Goal: Transaction & Acquisition: Purchase product/service

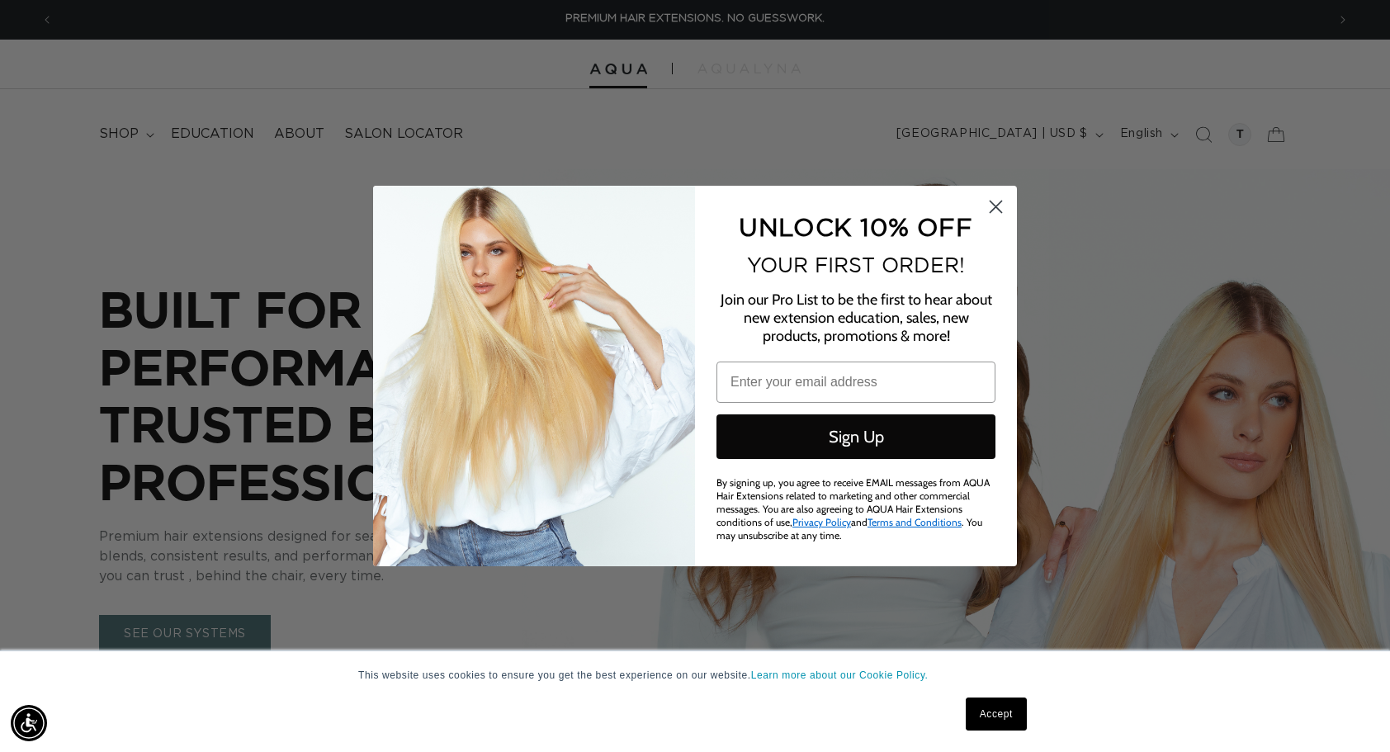
click at [998, 208] on circle "Close dialog" at bounding box center [995, 206] width 27 height 27
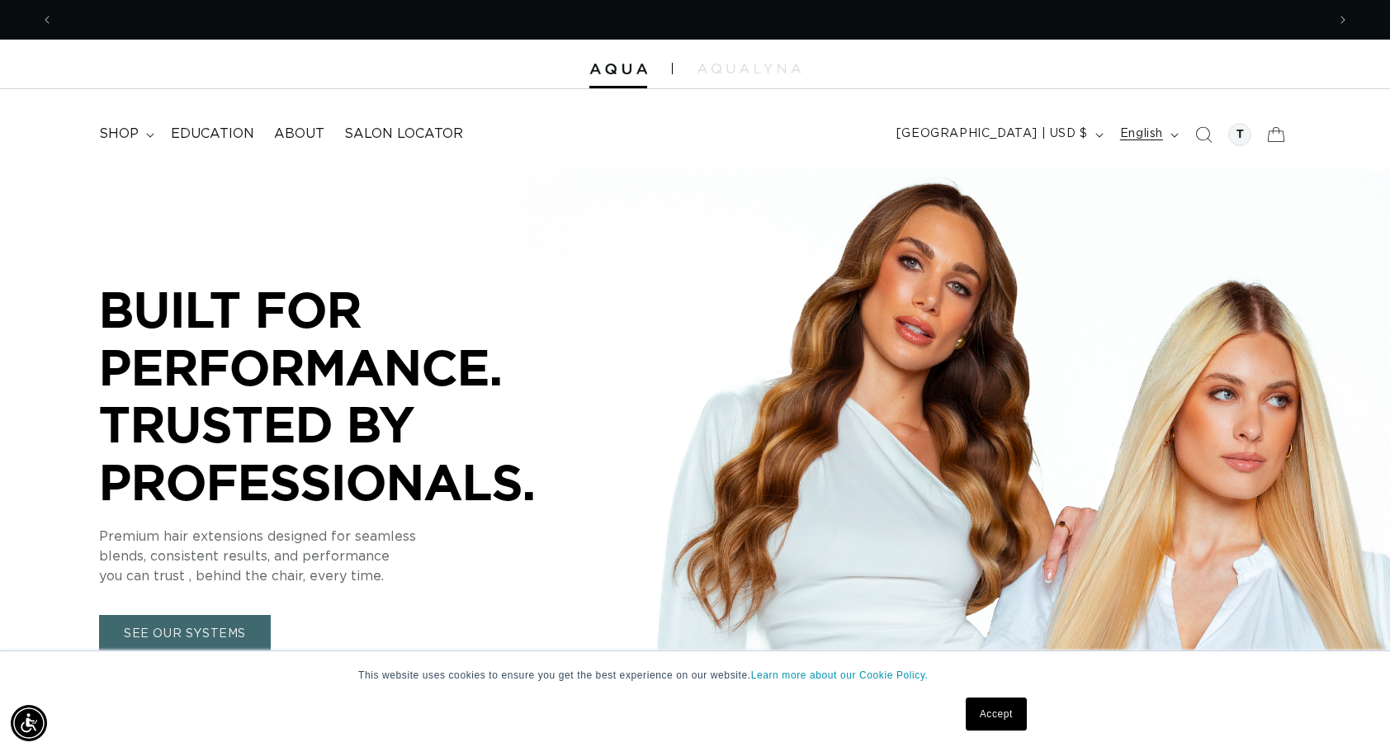
scroll to position [0, 1273]
click at [127, 137] on span "shop" at bounding box center [119, 133] width 40 height 17
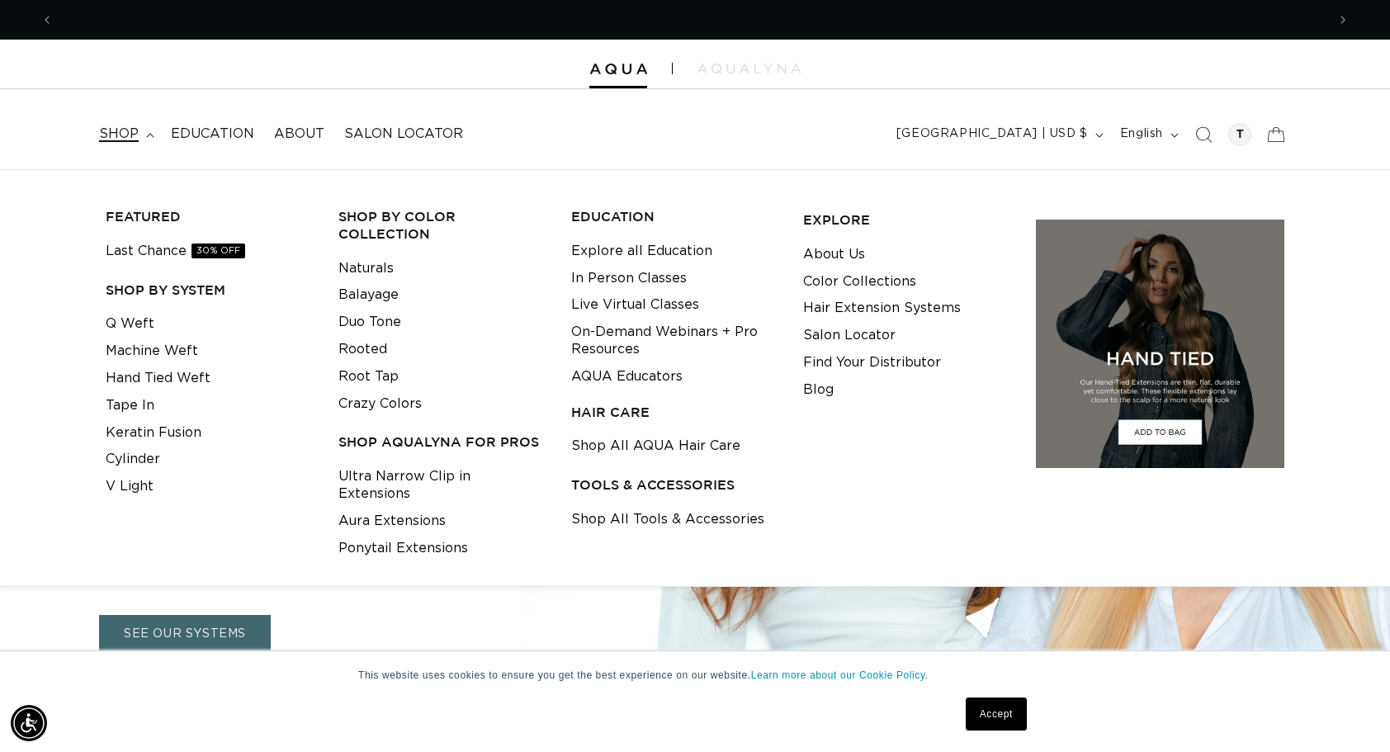
scroll to position [0, 2546]
click at [1196, 134] on icon "Search" at bounding box center [1204, 134] width 17 height 17
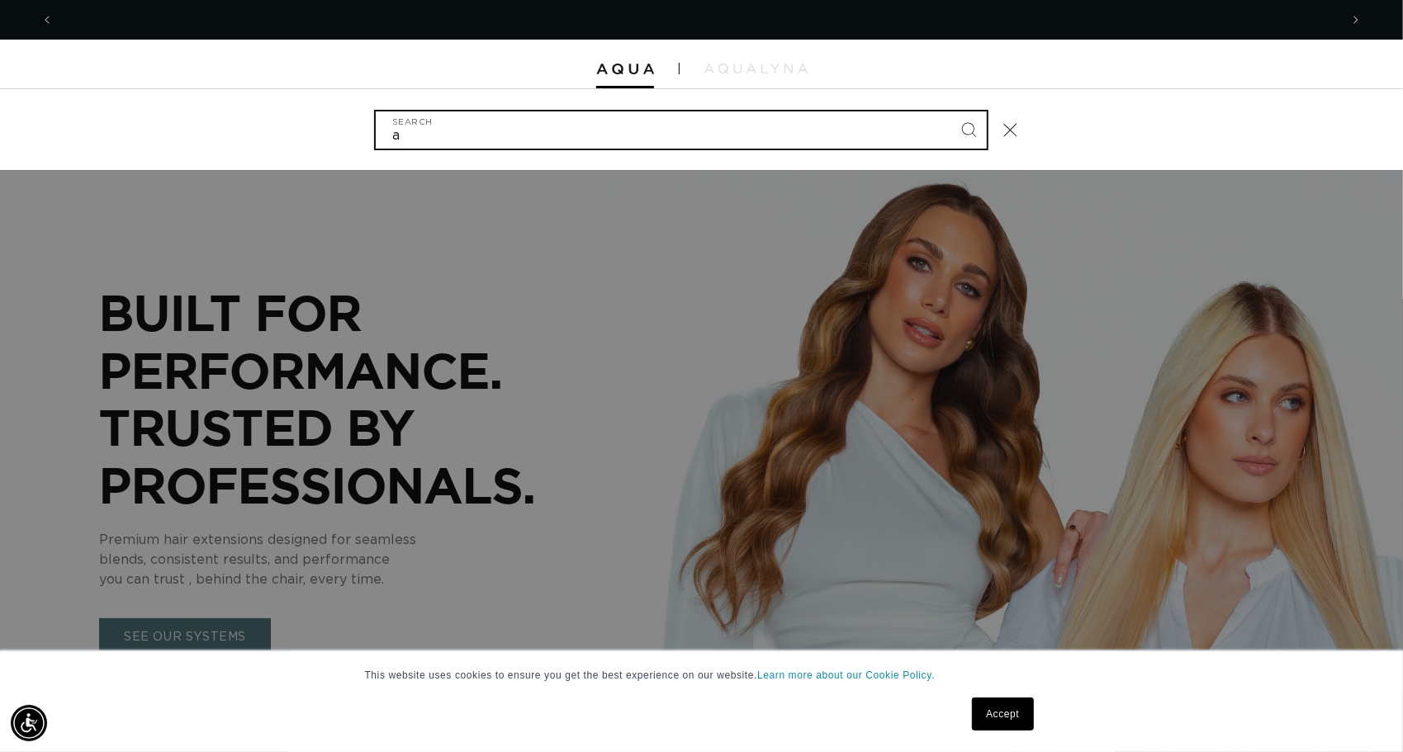
scroll to position [0, 0]
type input "atlantic tape"
click at [950, 111] on button "Search" at bounding box center [968, 129] width 36 height 36
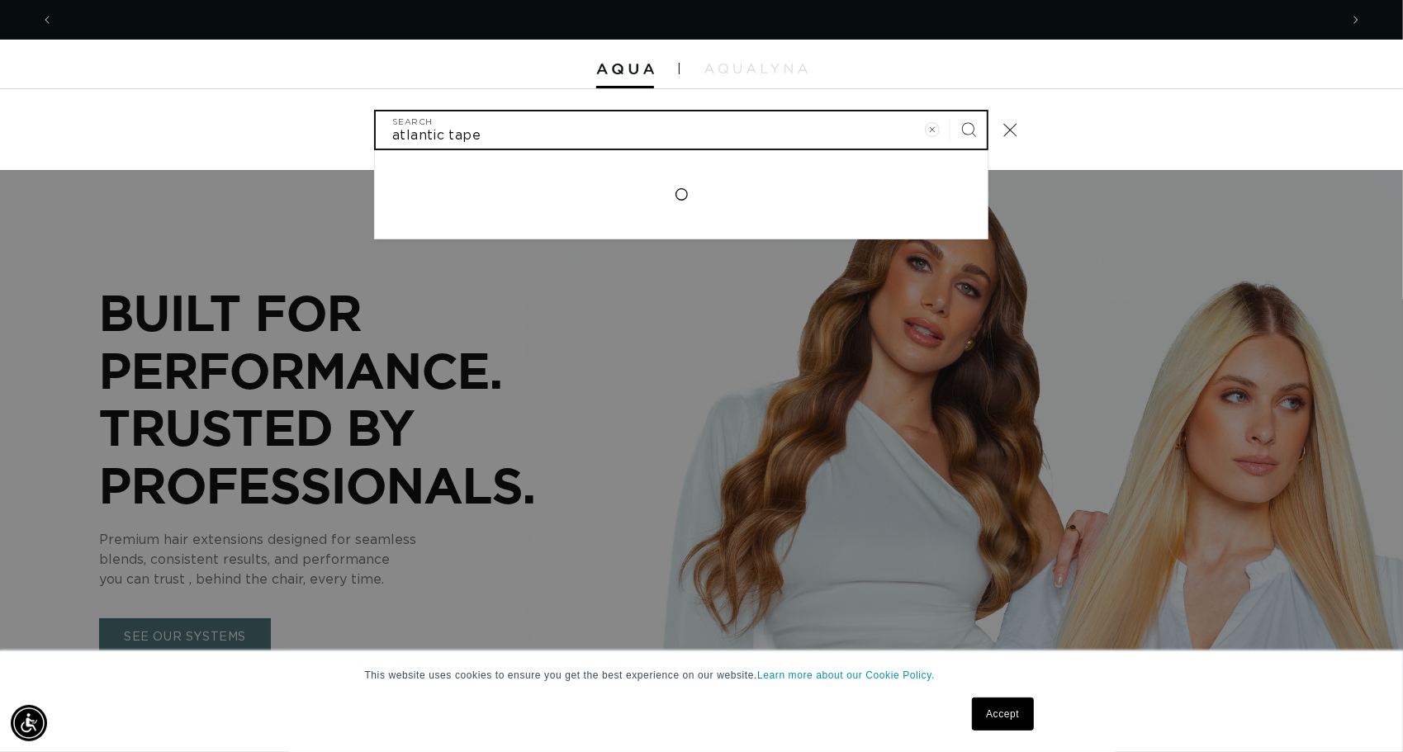
scroll to position [0, 1285]
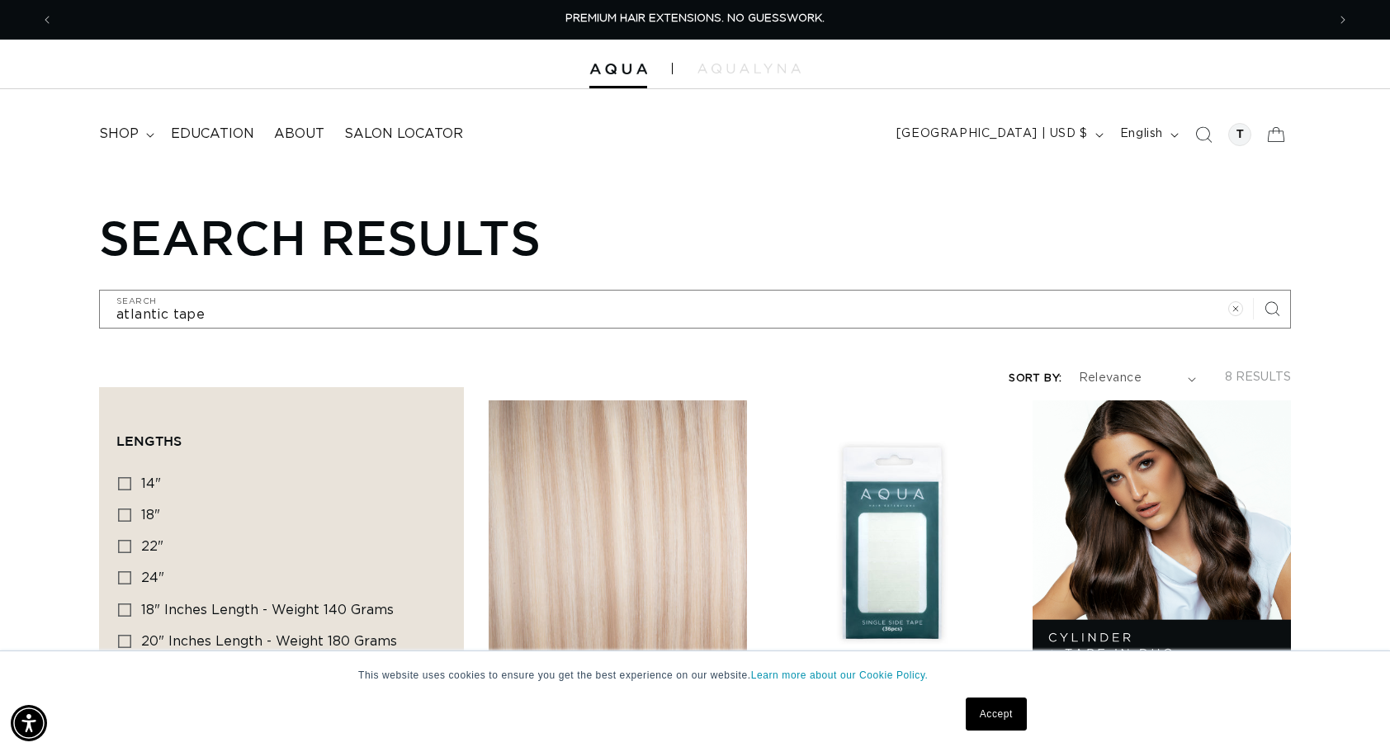
click at [629, 709] on link "Atlantic Duo Tone Tape In" at bounding box center [618, 729] width 258 height 40
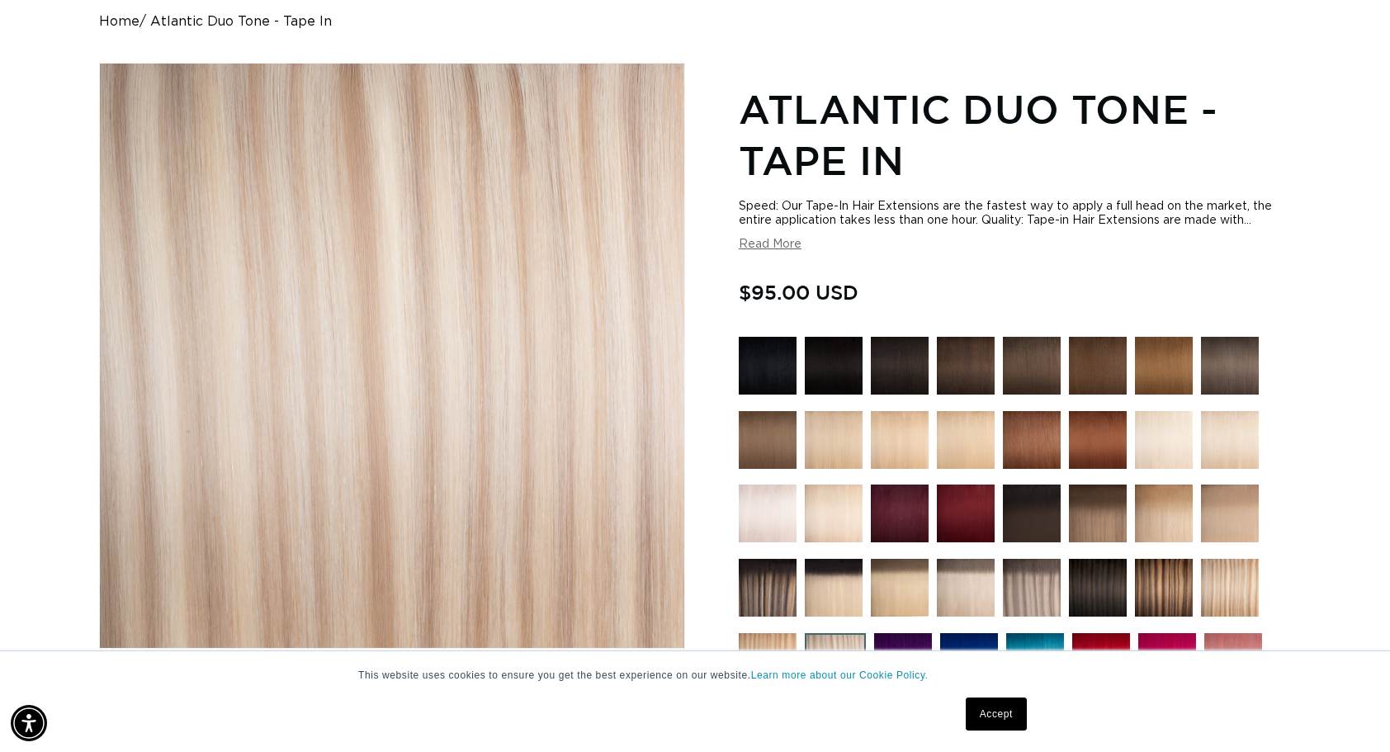
scroll to position [0, 2546]
